Goal: Navigation & Orientation: Find specific page/section

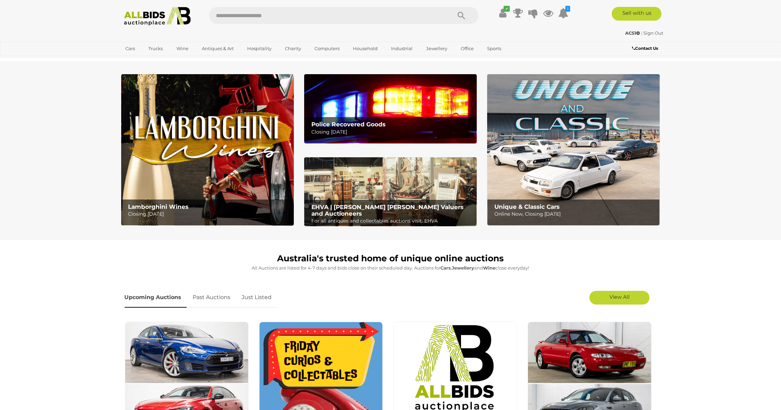
click at [551, 156] on img at bounding box center [573, 149] width 173 height 151
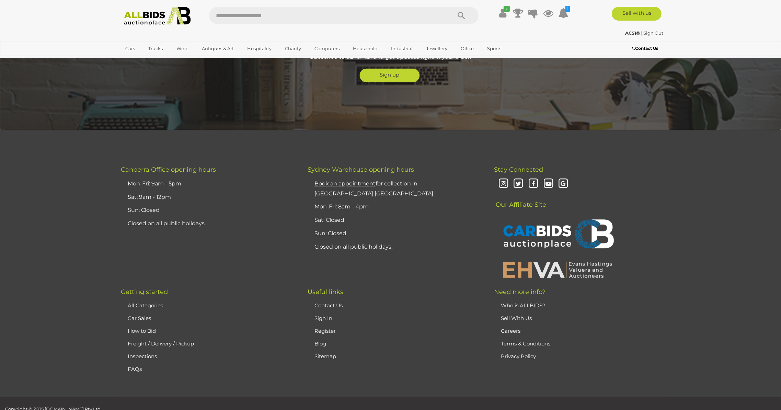
scroll to position [1744, 0]
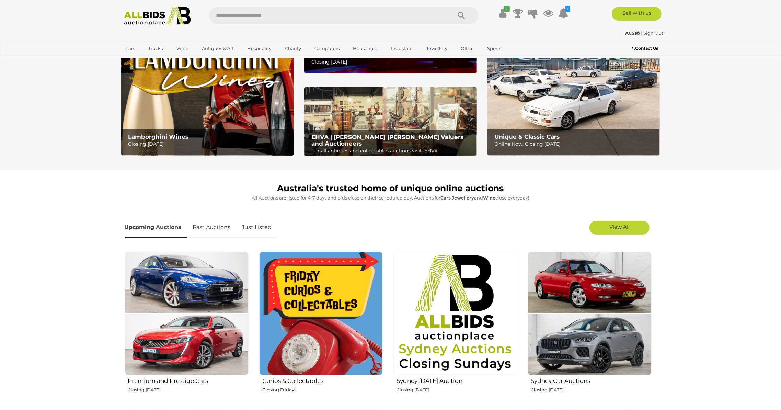
scroll to position [137, 0]
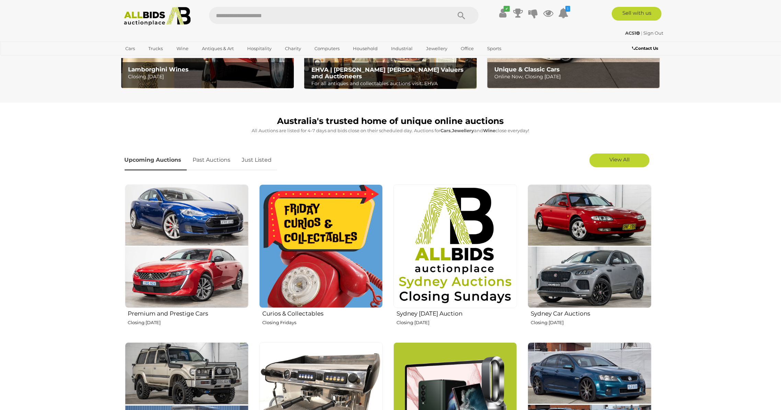
click at [591, 226] on img at bounding box center [590, 246] width 124 height 124
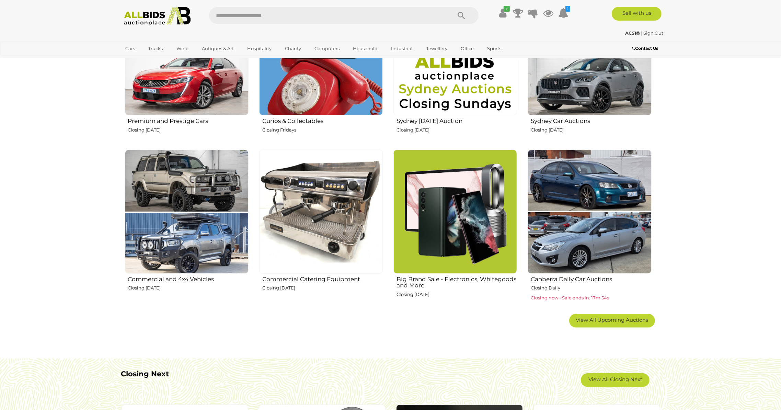
scroll to position [343, 0]
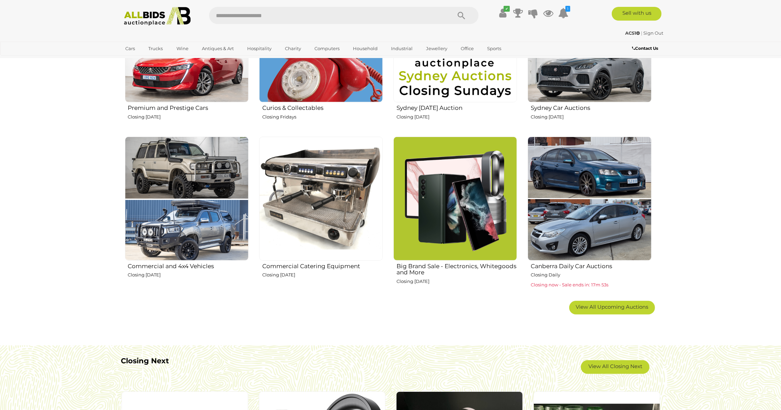
click at [458, 220] on img at bounding box center [456, 199] width 124 height 124
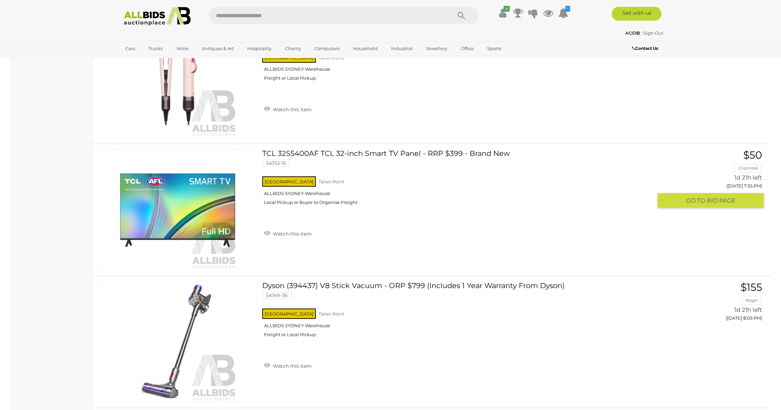
scroll to position [1271, 0]
